Goal: Find specific page/section

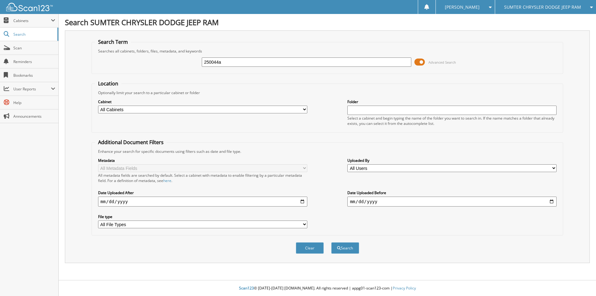
type input "250044a"
click at [331, 242] on button "Search" at bounding box center [345, 247] width 28 height 11
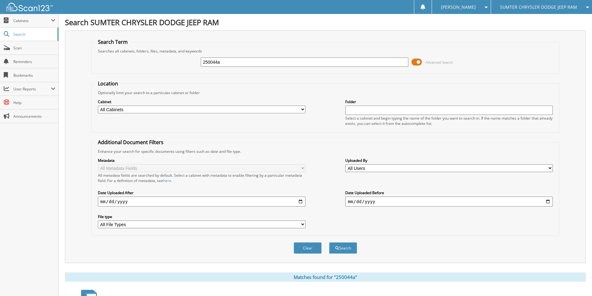
click at [240, 61] on input "250044a" at bounding box center [304, 61] width 207 height 9
type input "250044"
click at [329, 242] on button "Search" at bounding box center [343, 247] width 28 height 11
click at [245, 63] on input "250044" at bounding box center [304, 61] width 207 height 9
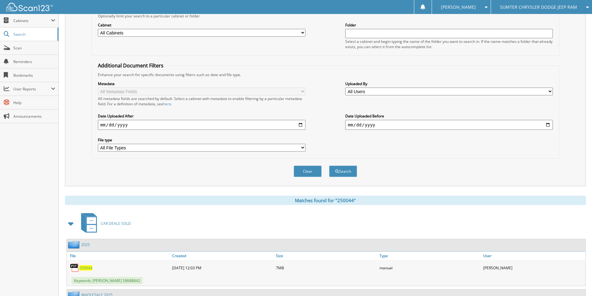
scroll to position [124, 0]
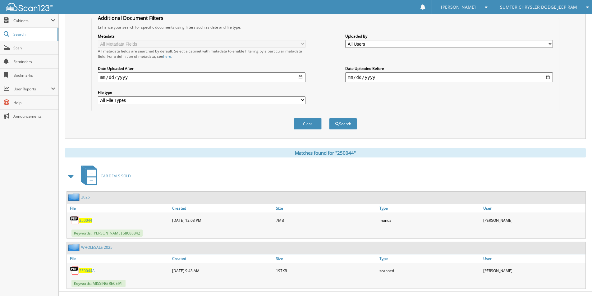
click at [85, 219] on span "250044" at bounding box center [85, 220] width 13 height 5
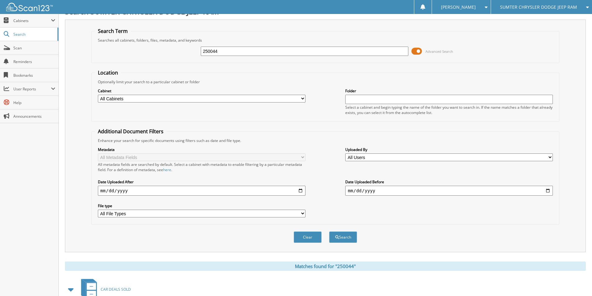
scroll to position [0, 0]
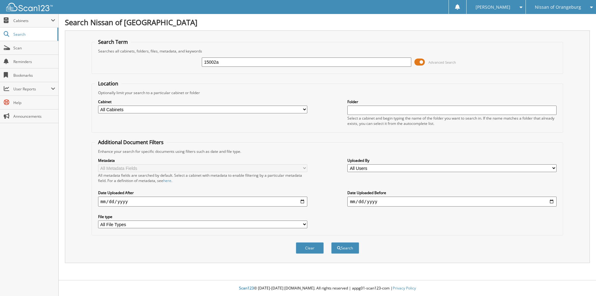
type input "15002a"
click at [331, 242] on button "Search" at bounding box center [345, 247] width 28 height 11
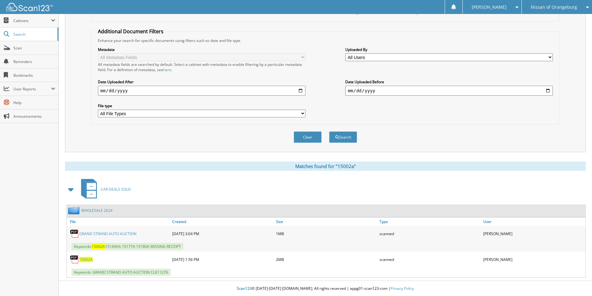
scroll to position [111, 0]
click at [91, 260] on span "15002A" at bounding box center [85, 259] width 13 height 5
